Goal: Navigation & Orientation: Find specific page/section

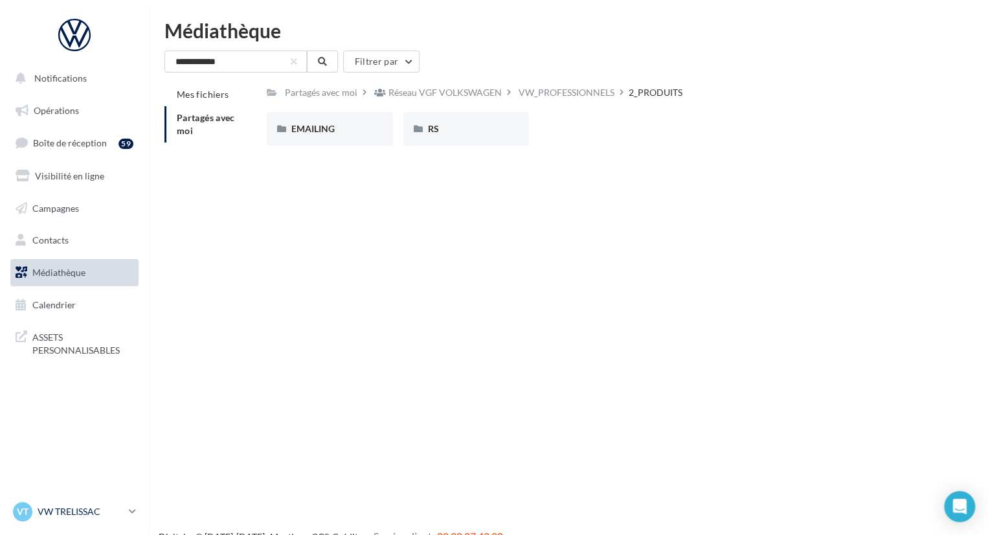
click at [78, 517] on p "VW TRELISSAC" at bounding box center [81, 511] width 86 height 13
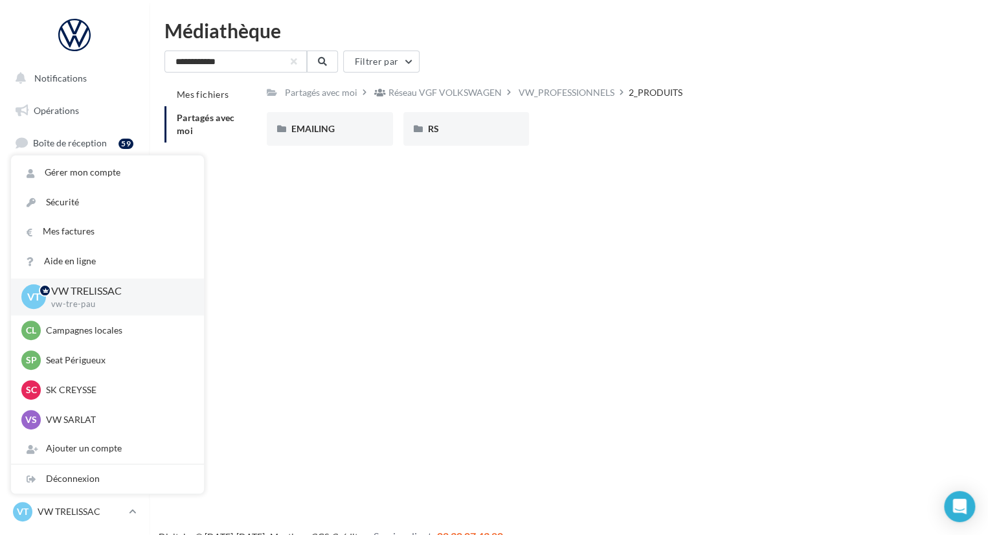
click at [311, 170] on div "Notifications Opérations Boîte de réception 59 Visibilité en ligne Campagnes Co…" at bounding box center [494, 288] width 988 height 535
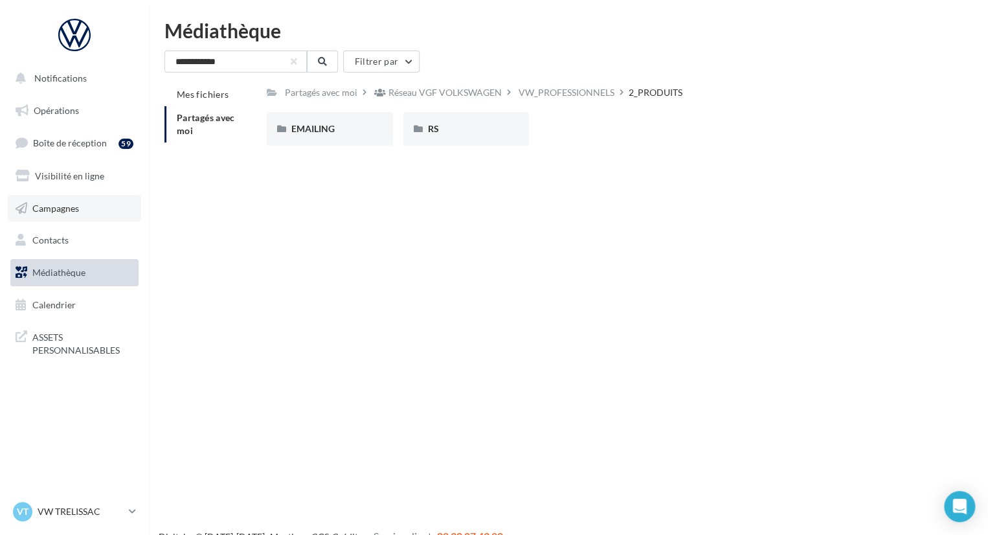
click at [89, 205] on link "Campagnes" at bounding box center [74, 208] width 133 height 27
